Goal: Task Accomplishment & Management: Use online tool/utility

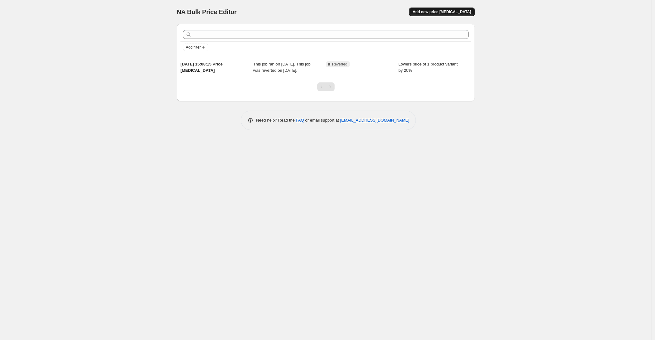
click at [439, 13] on span "Add new price [MEDICAL_DATA]" at bounding box center [441, 11] width 58 height 5
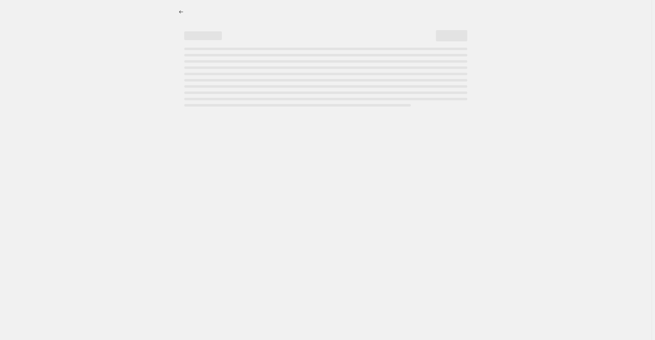
select select "percentage"
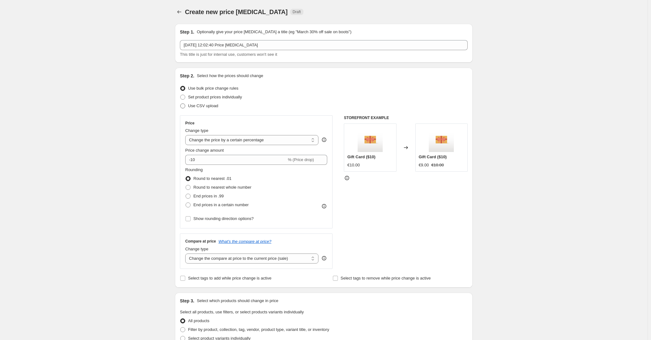
click at [207, 107] on span "Use CSV upload" at bounding box center [203, 105] width 30 height 5
click at [181, 104] on input "Use CSV upload" at bounding box center [180, 103] width 0 height 0
radio input "true"
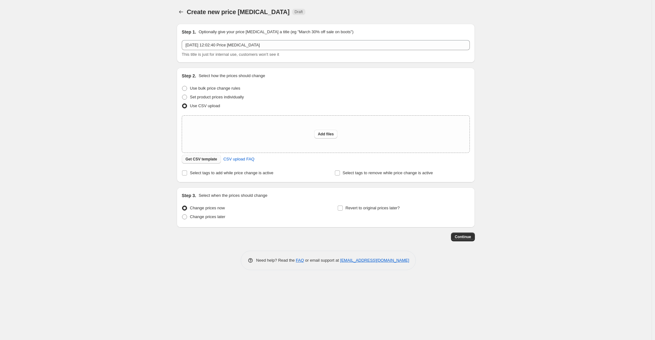
click at [205, 159] on span "Get CSV template" at bounding box center [201, 159] width 32 height 5
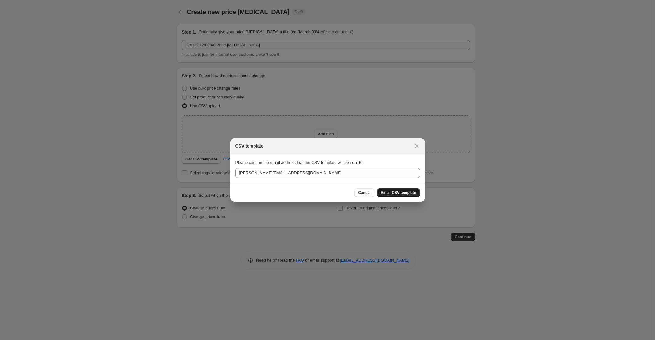
click at [400, 194] on span "Email CSV template" at bounding box center [397, 192] width 35 height 5
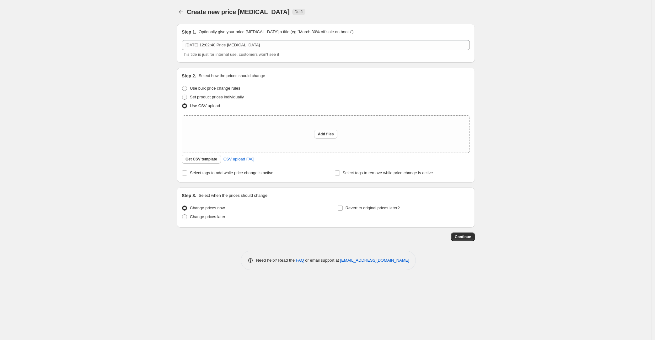
click at [117, 88] on div "Create new price [MEDICAL_DATA]. This page is ready Create new price [MEDICAL_D…" at bounding box center [325, 170] width 651 height 340
